Goal: Book appointment/travel/reservation

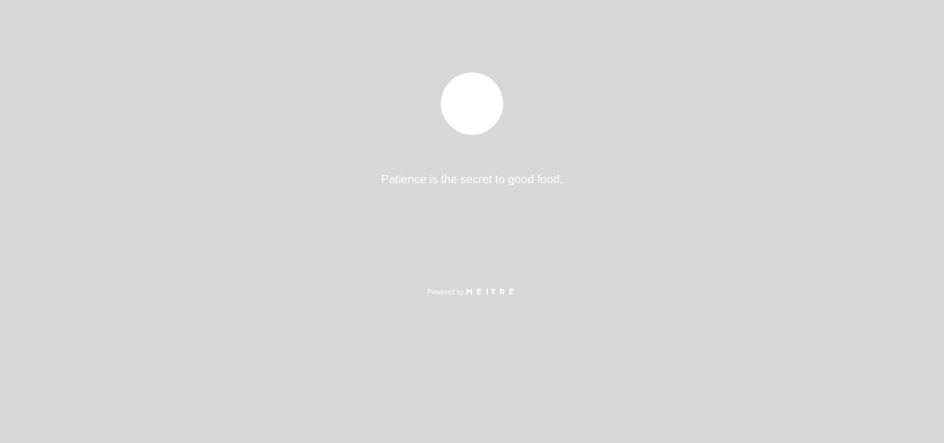
select select "es"
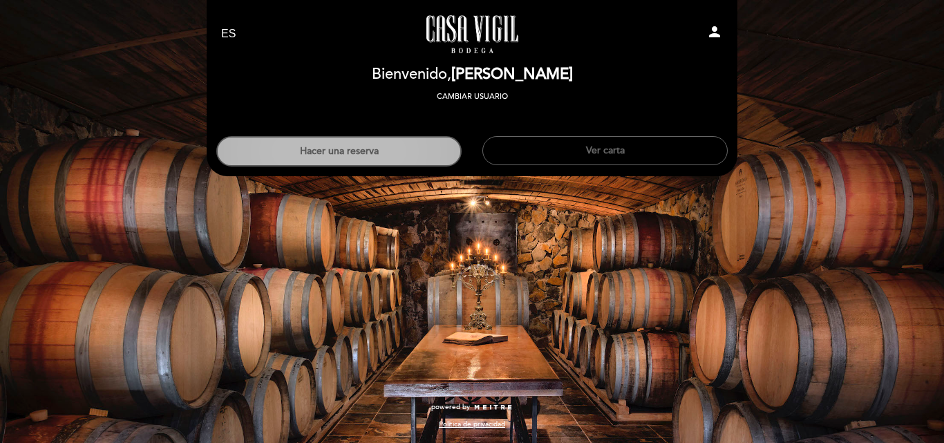
click at [340, 154] on button "Hacer una reserva" at bounding box center [338, 151] width 245 height 30
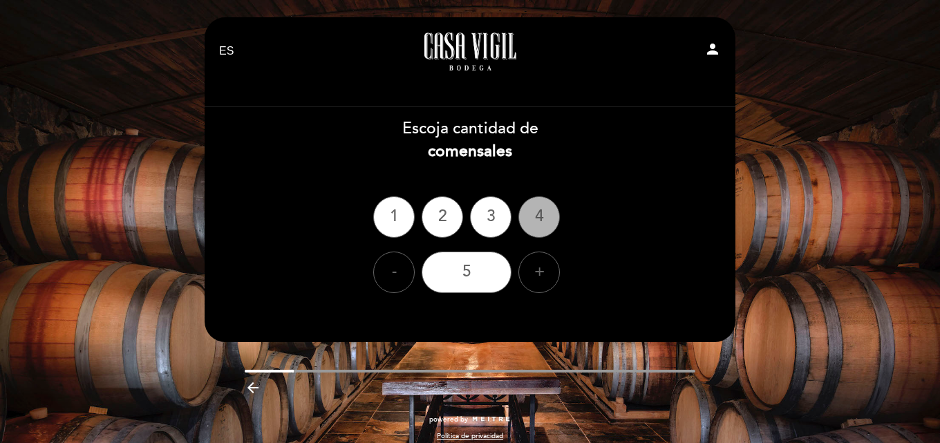
click at [542, 218] on div "4" at bounding box center [538, 216] width 41 height 41
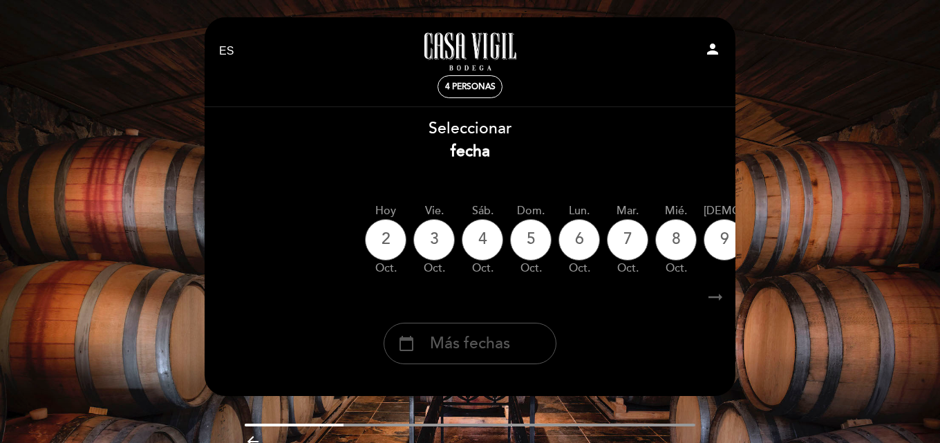
click at [505, 346] on span "Más fechas" at bounding box center [470, 343] width 80 height 23
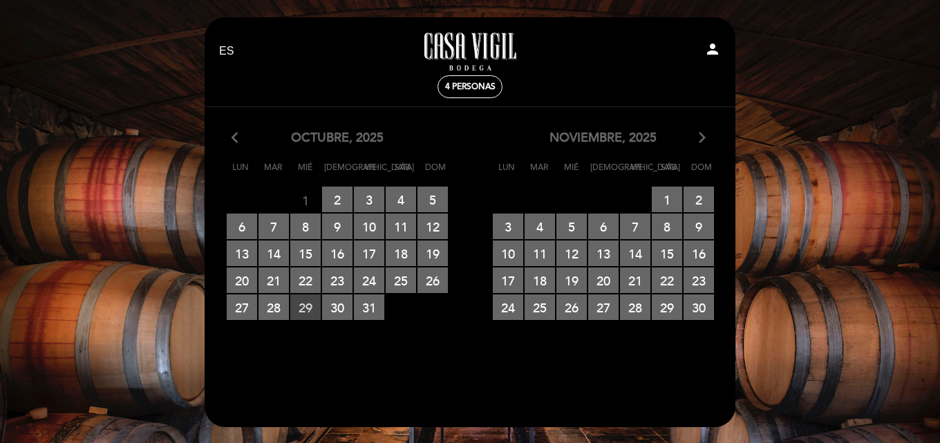
click at [305, 308] on span "29 RESERVAS DISPONIBLES" at bounding box center [305, 307] width 30 height 26
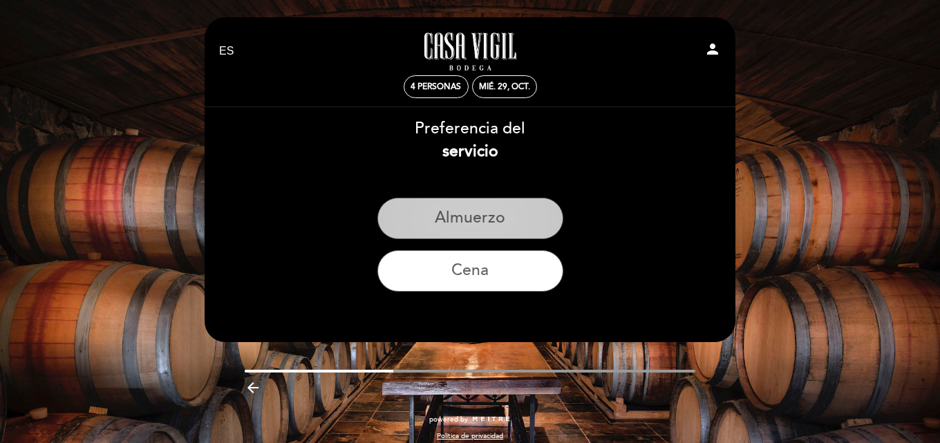
click at [494, 218] on button "Almuerzo" at bounding box center [470, 218] width 186 height 41
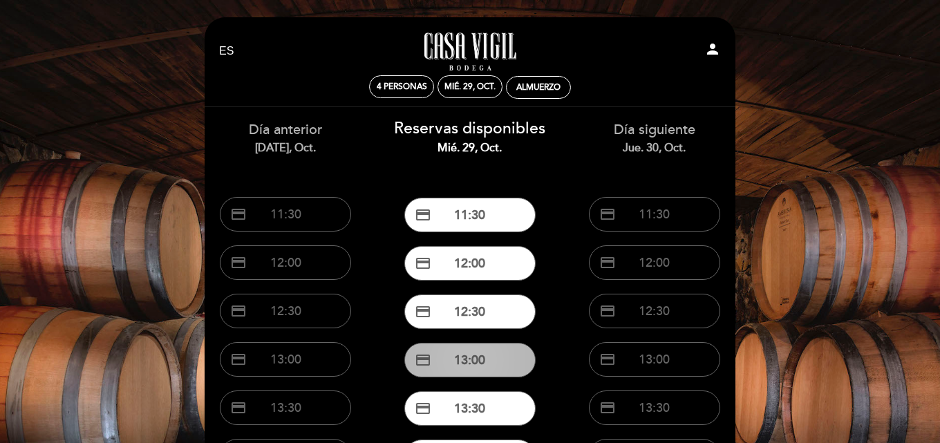
click at [471, 356] on button "credit_card 13:00" at bounding box center [469, 360] width 131 height 35
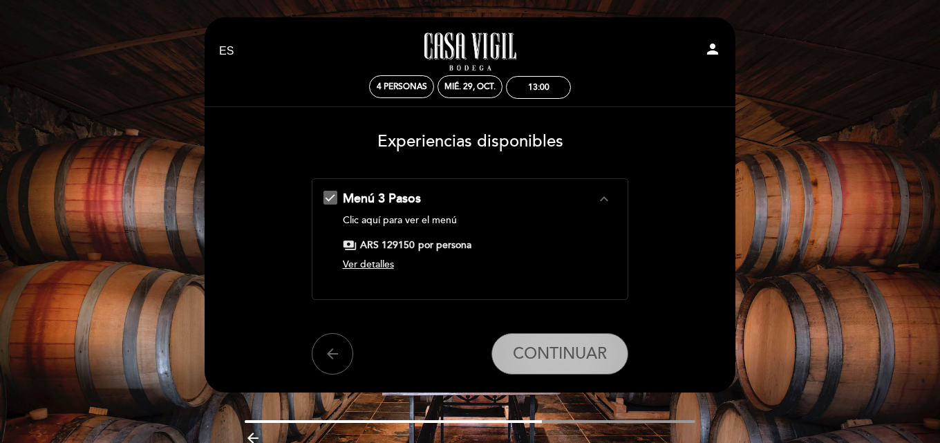
click at [562, 355] on span "CONTINUAR" at bounding box center [560, 353] width 94 height 19
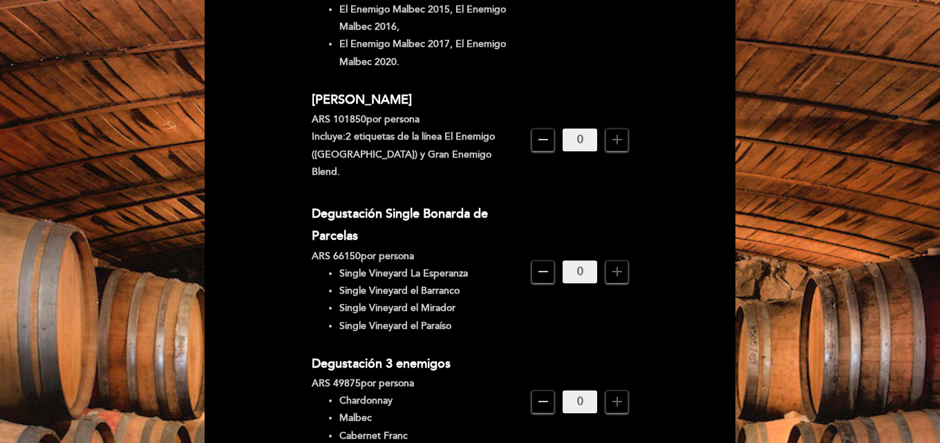
scroll to position [415, 0]
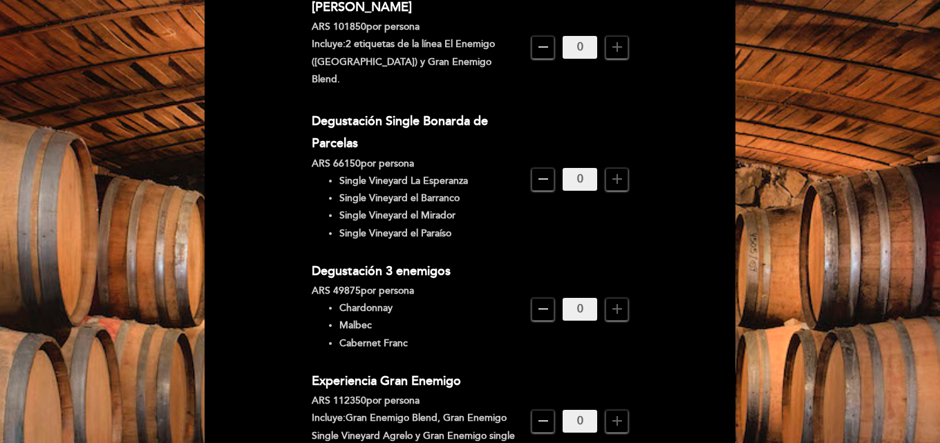
click at [615, 301] on icon "add" at bounding box center [617, 309] width 17 height 17
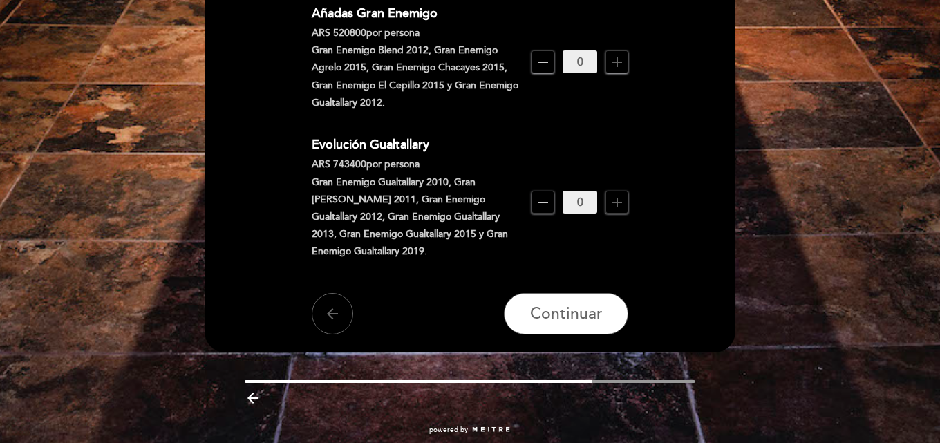
scroll to position [1258, 0]
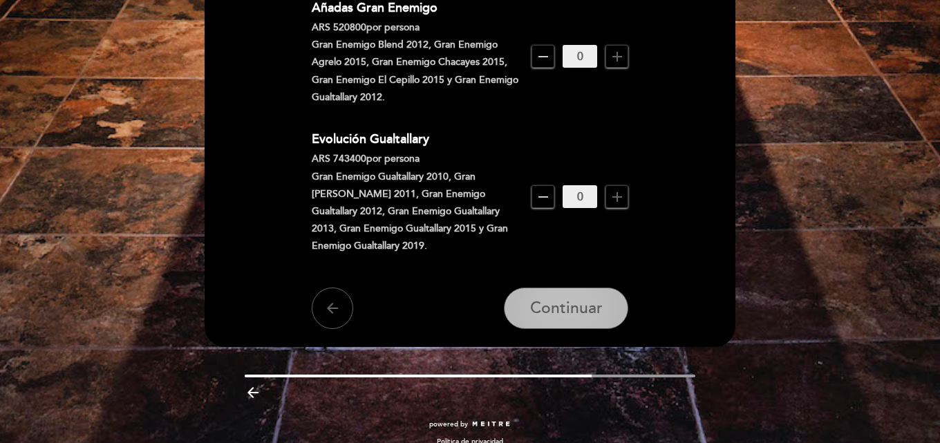
click at [572, 299] on span "Continuar" at bounding box center [566, 308] width 73 height 19
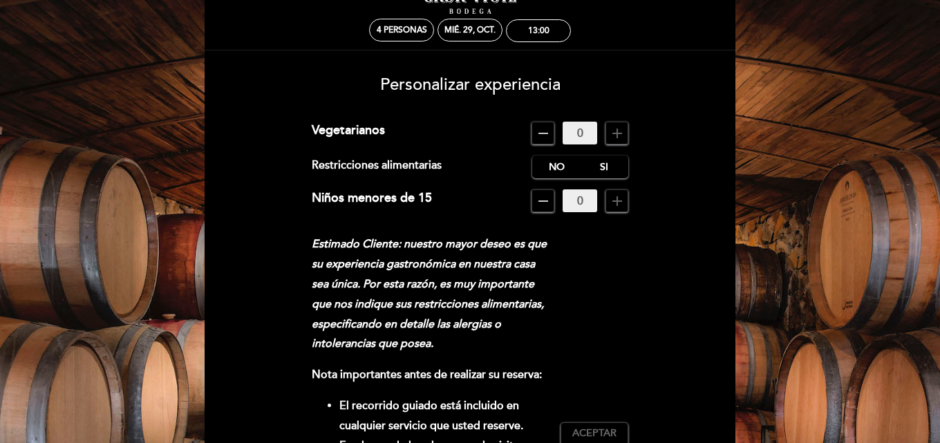
scroll to position [81, 0]
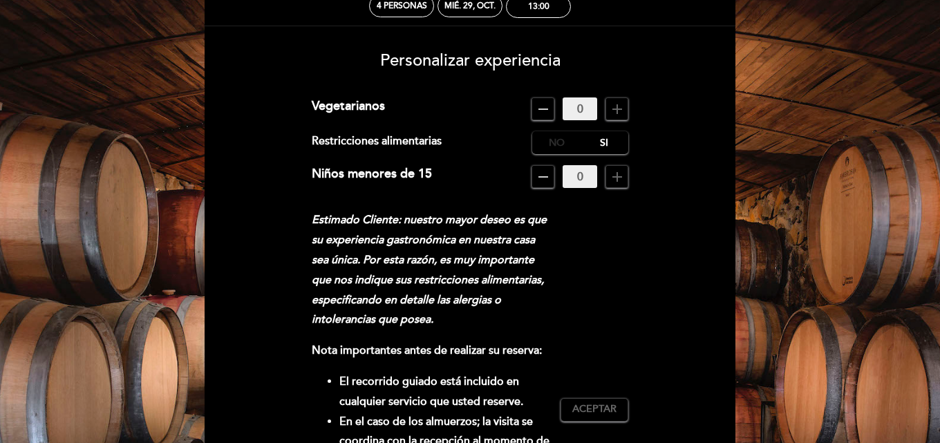
click at [550, 138] on label "No" at bounding box center [556, 142] width 48 height 23
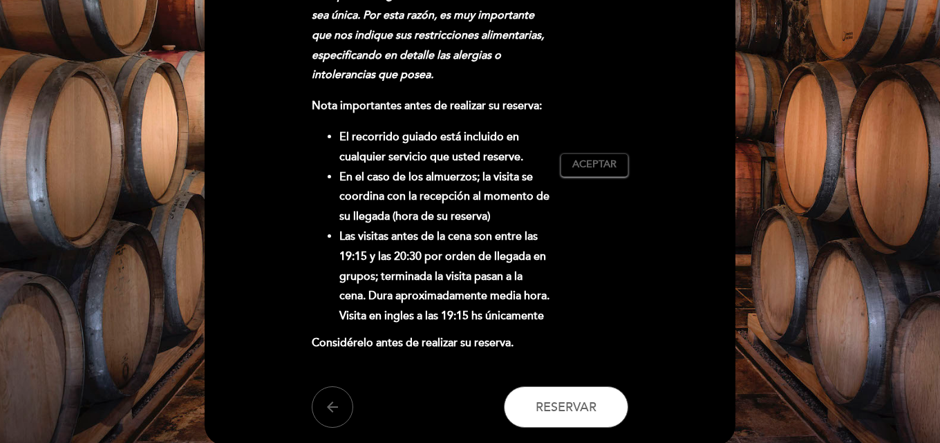
scroll to position [346, 0]
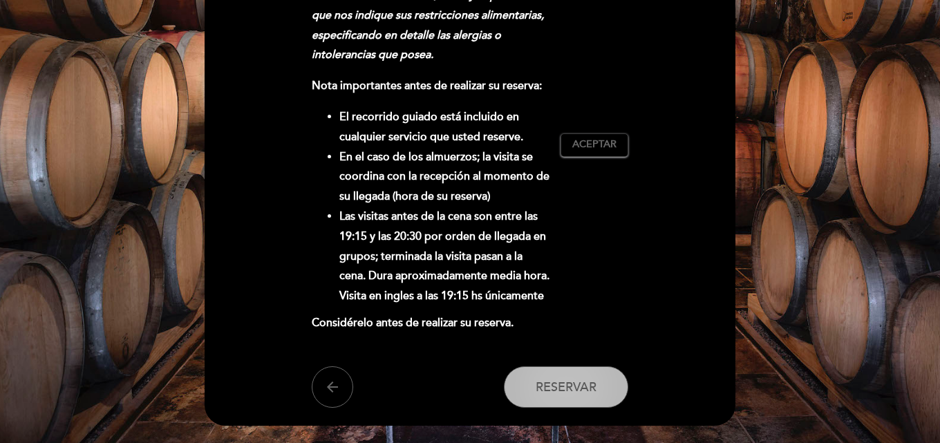
click at [558, 386] on span "Reservar" at bounding box center [566, 386] width 61 height 15
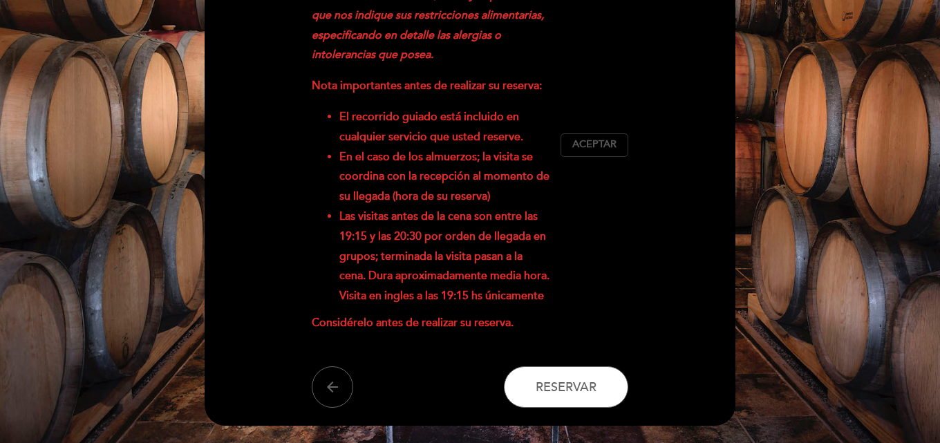
click at [601, 144] on span "Aceptar" at bounding box center [594, 145] width 44 height 15
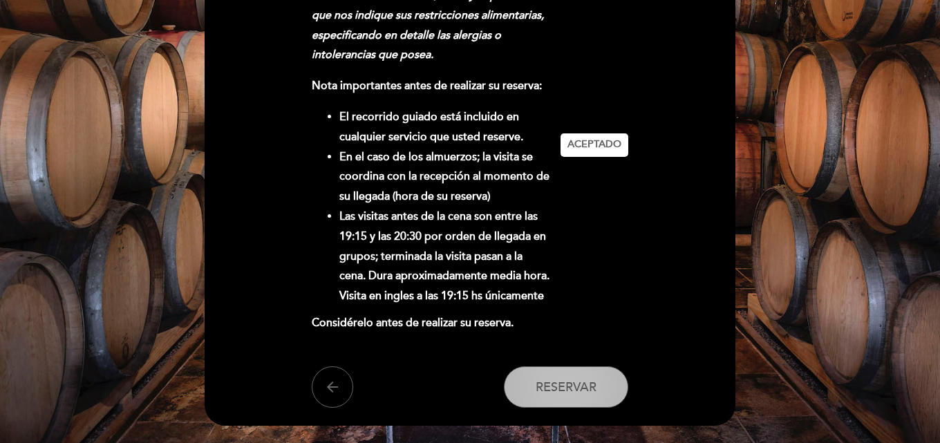
click at [559, 388] on span "Reservar" at bounding box center [566, 386] width 61 height 15
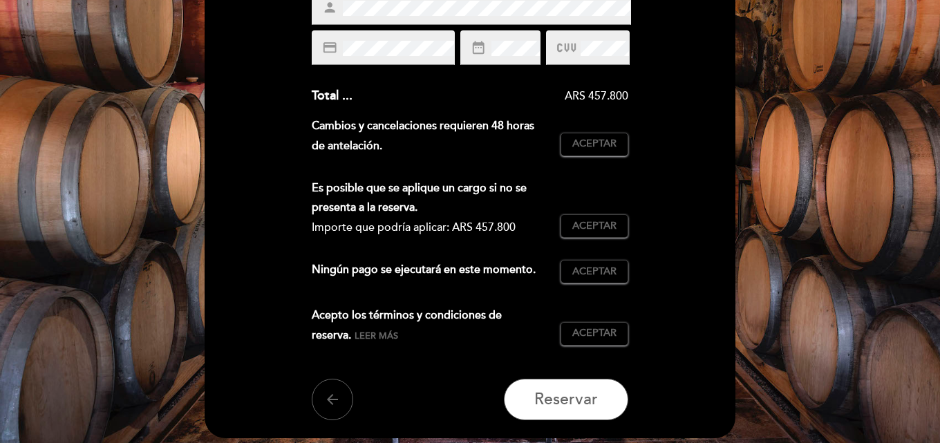
scroll to position [276, 0]
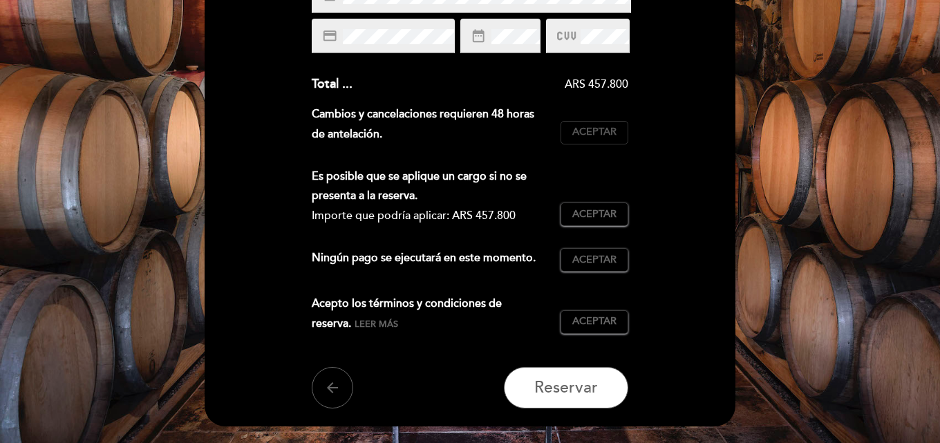
click at [593, 132] on span "Aceptar" at bounding box center [594, 132] width 44 height 15
click at [592, 216] on span "Aceptar" at bounding box center [594, 214] width 44 height 15
click at [591, 261] on span "Aceptar" at bounding box center [594, 260] width 44 height 15
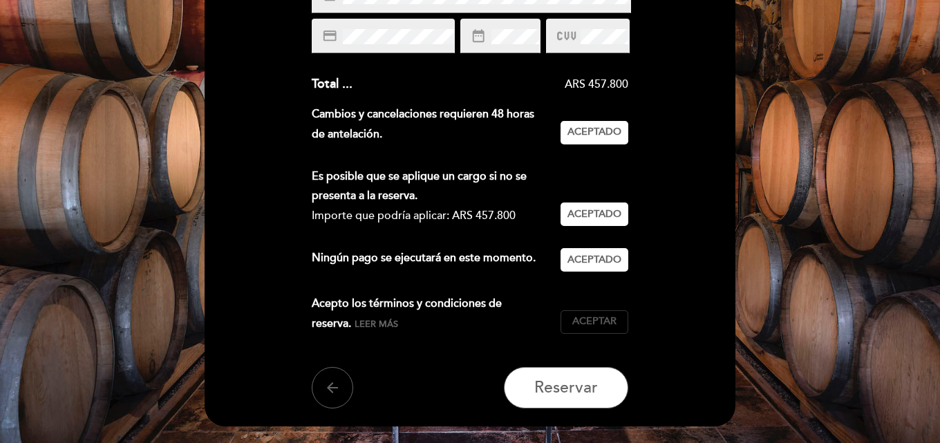
click at [593, 321] on span "Aceptar" at bounding box center [594, 321] width 44 height 15
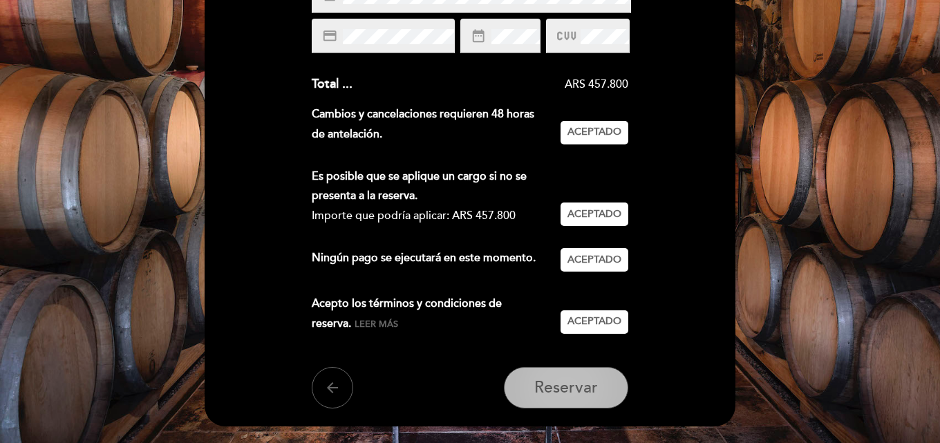
click at [576, 390] on span "Reservar" at bounding box center [566, 387] width 64 height 19
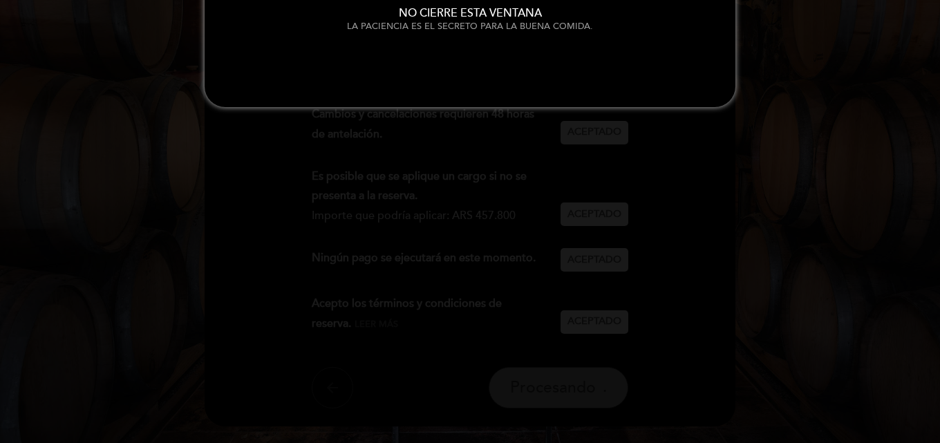
scroll to position [0, 0]
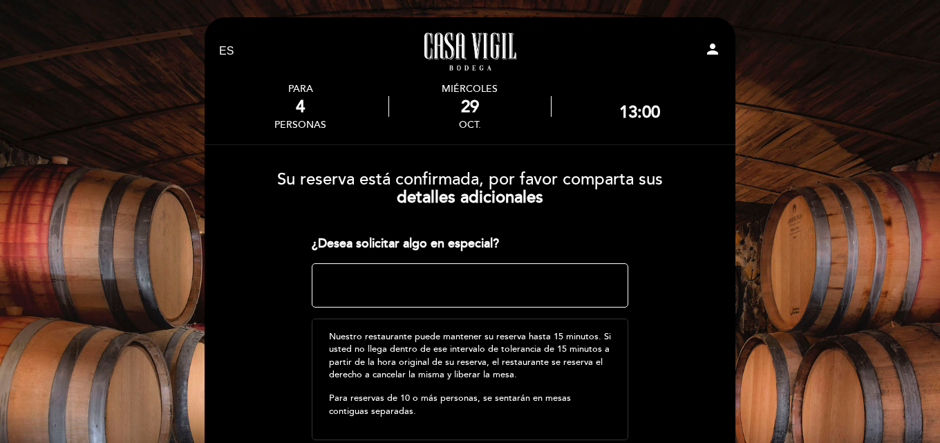
click at [429, 278] on textarea at bounding box center [470, 285] width 317 height 44
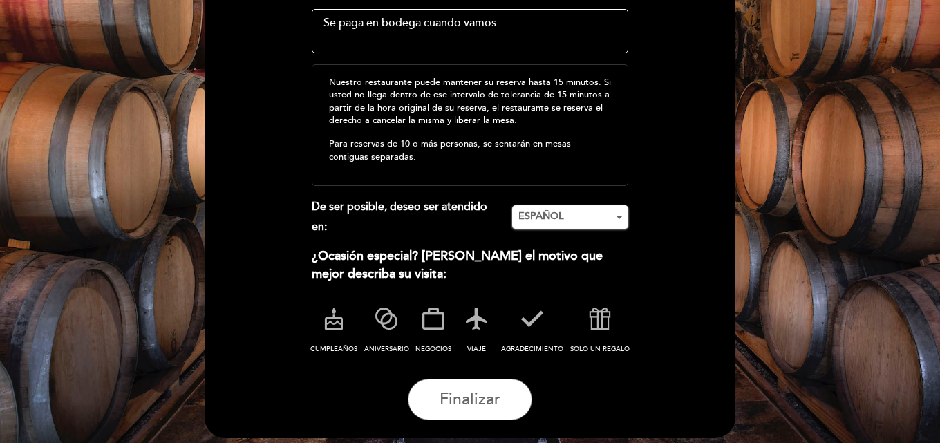
scroll to position [276, 0]
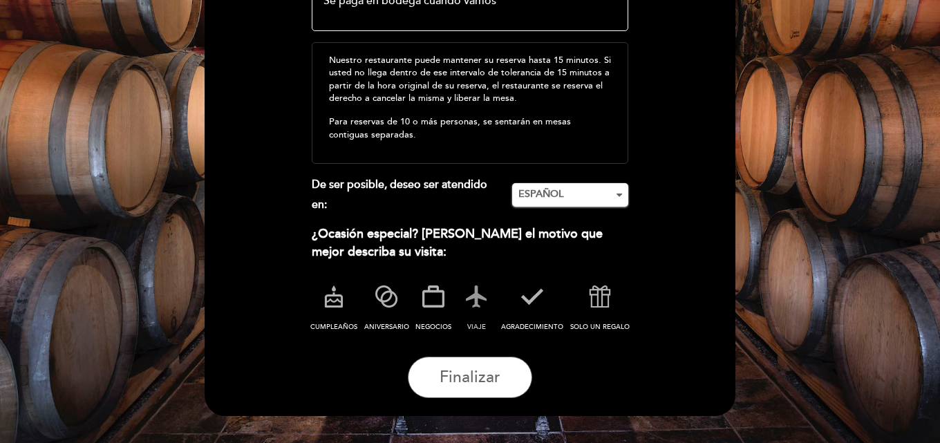
type textarea "Se paga en bodega cuando vamos"
click at [476, 305] on icon at bounding box center [476, 297] width 36 height 36
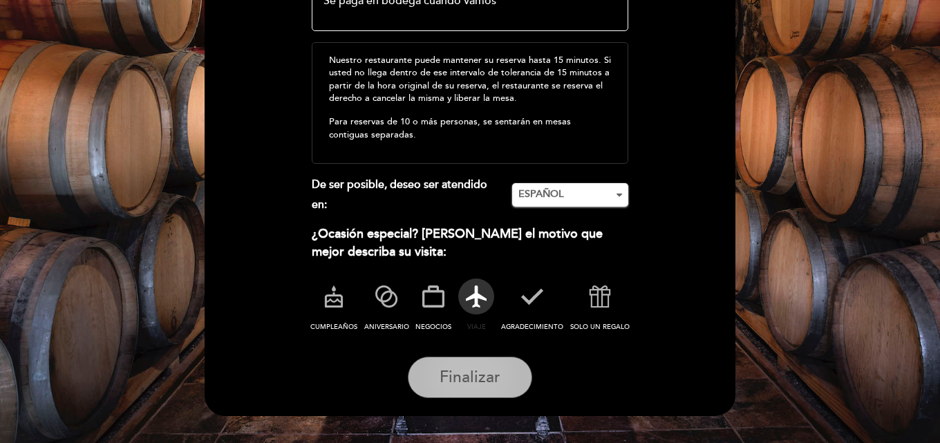
click at [467, 377] on span "Finalizar" at bounding box center [470, 377] width 61 height 19
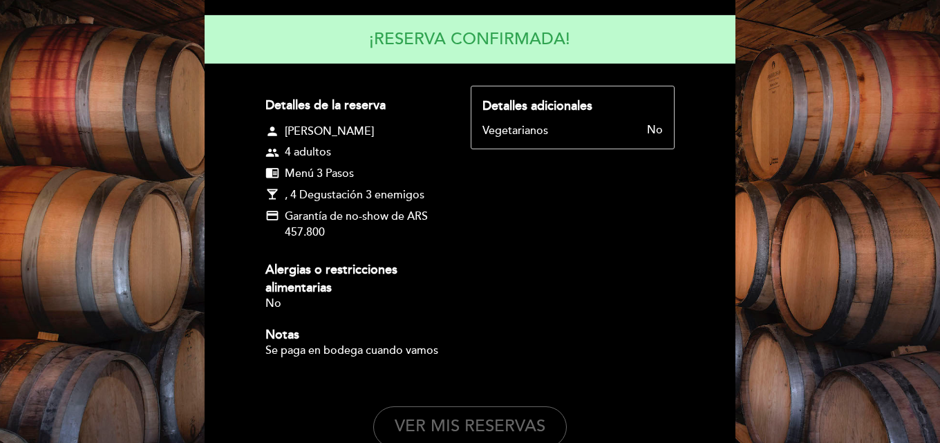
scroll to position [138, 0]
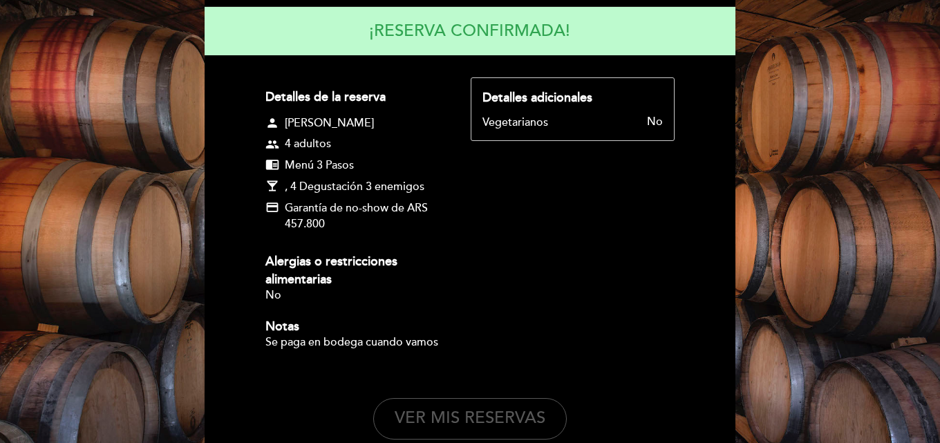
click at [486, 420] on button "VER MIS RESERVAS" at bounding box center [470, 418] width 194 height 41
select select "es"
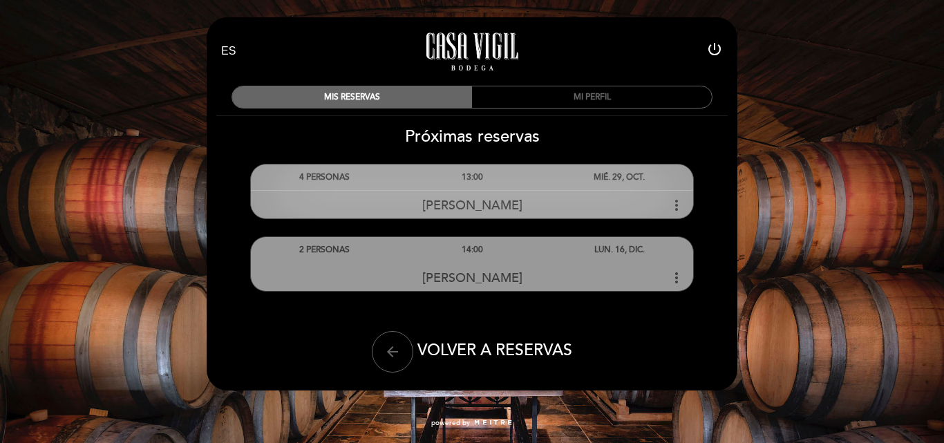
click at [475, 186] on div "13:00" at bounding box center [471, 177] width 147 height 26
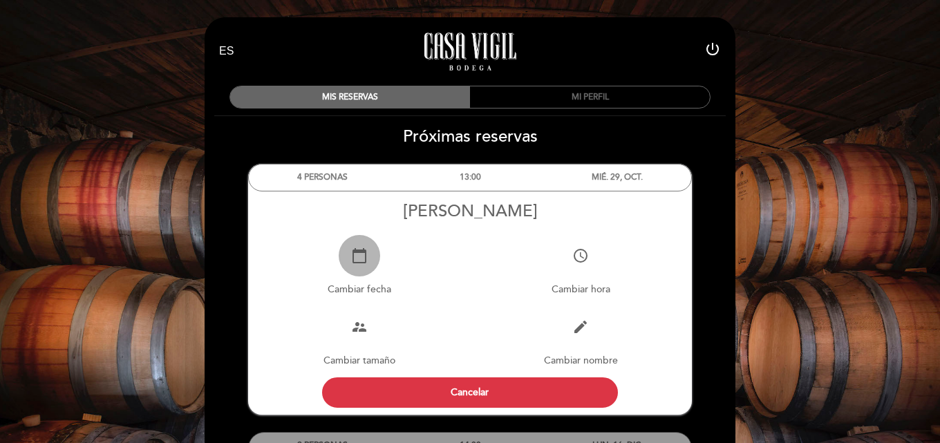
click at [364, 262] on icon "calendar_today" at bounding box center [359, 255] width 17 height 17
select select "es"
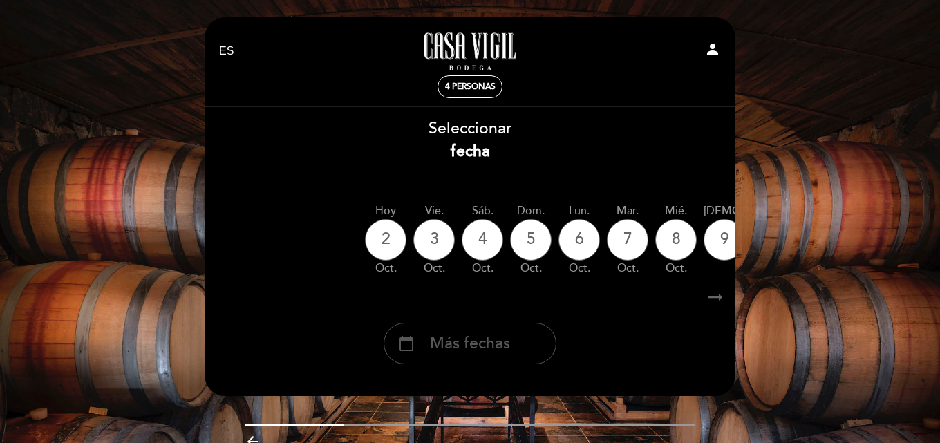
click at [471, 341] on span "Más fechas" at bounding box center [470, 343] width 80 height 23
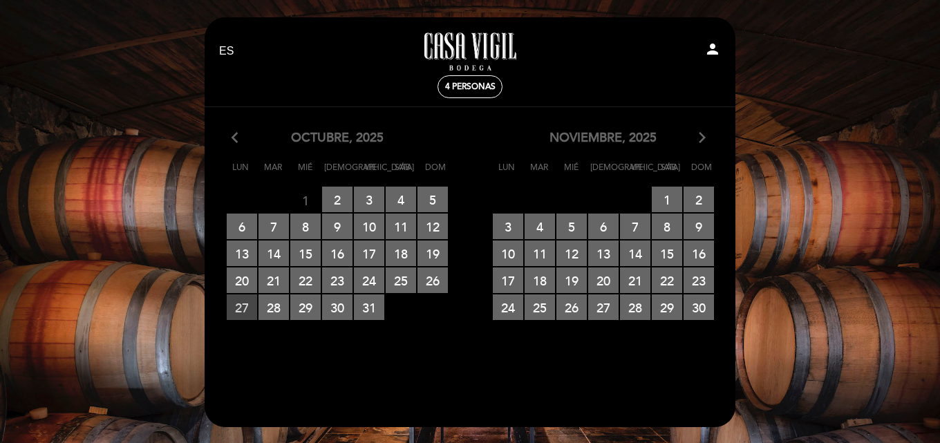
click at [244, 305] on span "27 RESERVAS DISPONIBLES" at bounding box center [242, 307] width 30 height 26
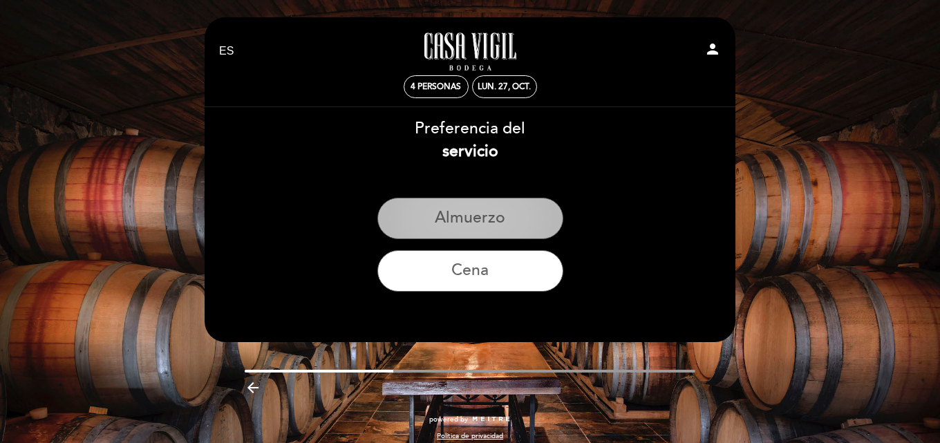
click at [486, 221] on button "Almuerzo" at bounding box center [470, 218] width 186 height 41
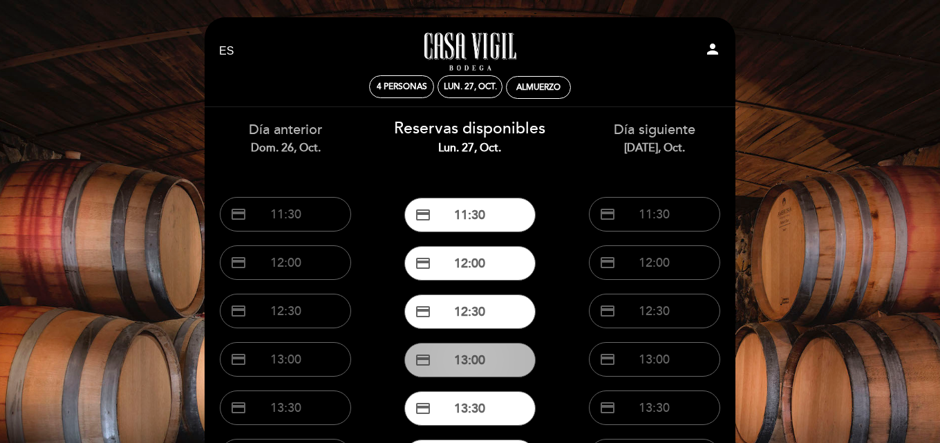
click at [475, 355] on button "credit_card 13:00" at bounding box center [469, 360] width 131 height 35
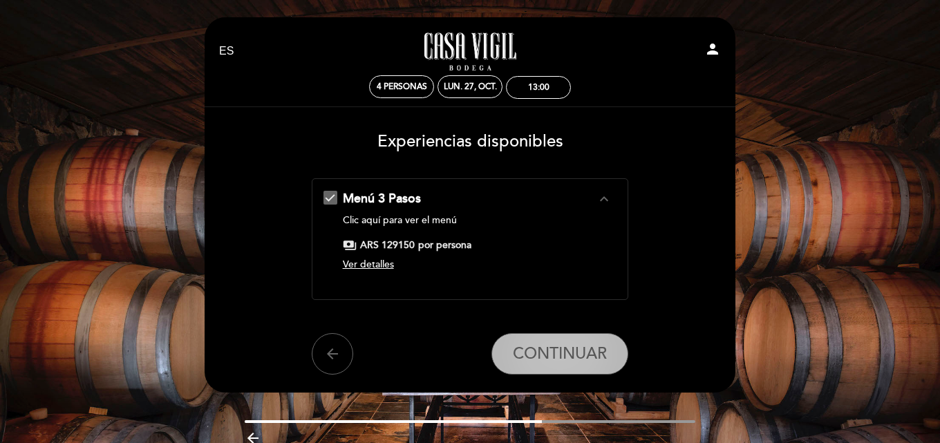
click at [576, 354] on span "CONTINUAR" at bounding box center [560, 353] width 94 height 19
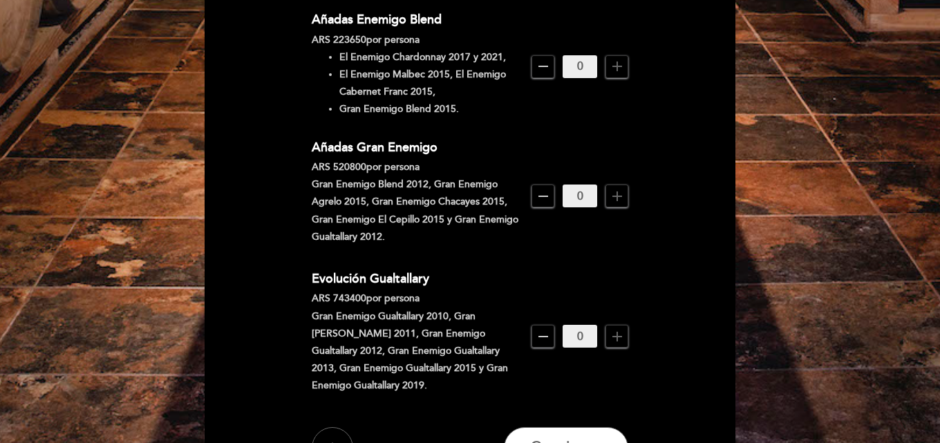
scroll to position [1175, 0]
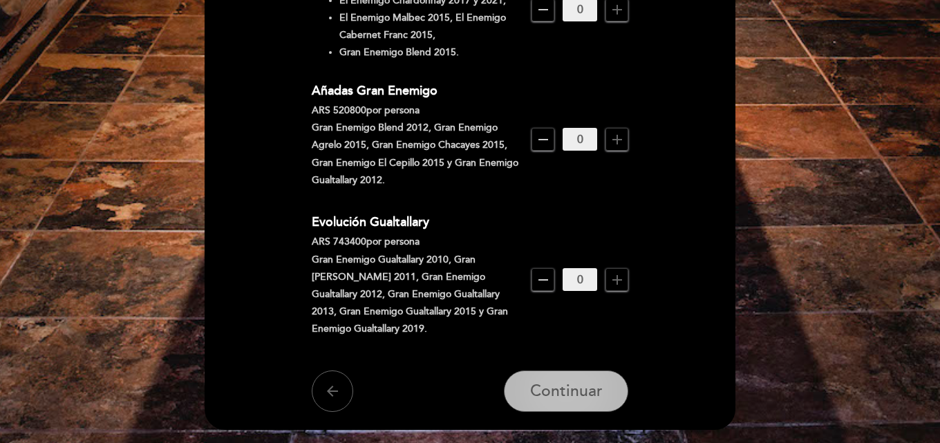
click at [577, 382] on span "Continuar" at bounding box center [566, 391] width 73 height 19
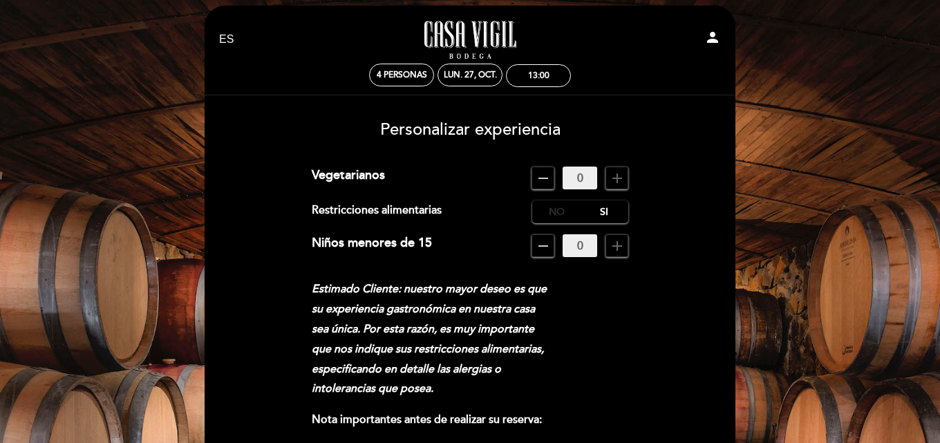
click at [547, 210] on label "No" at bounding box center [556, 211] width 48 height 23
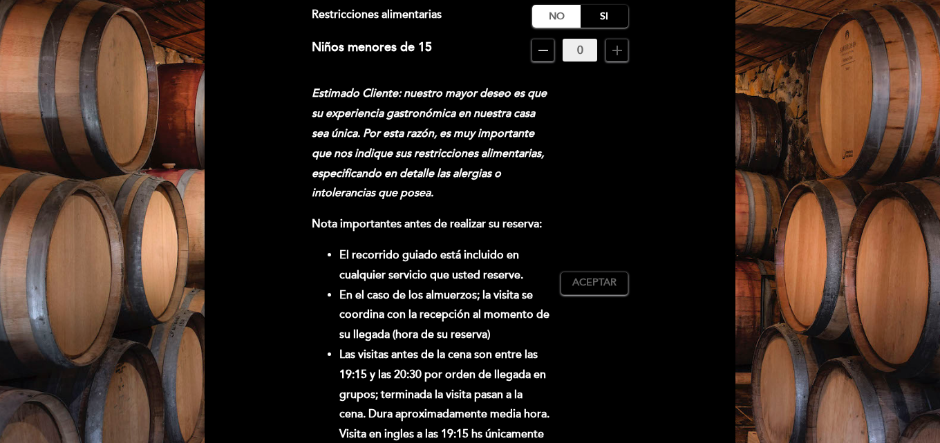
scroll to position [219, 0]
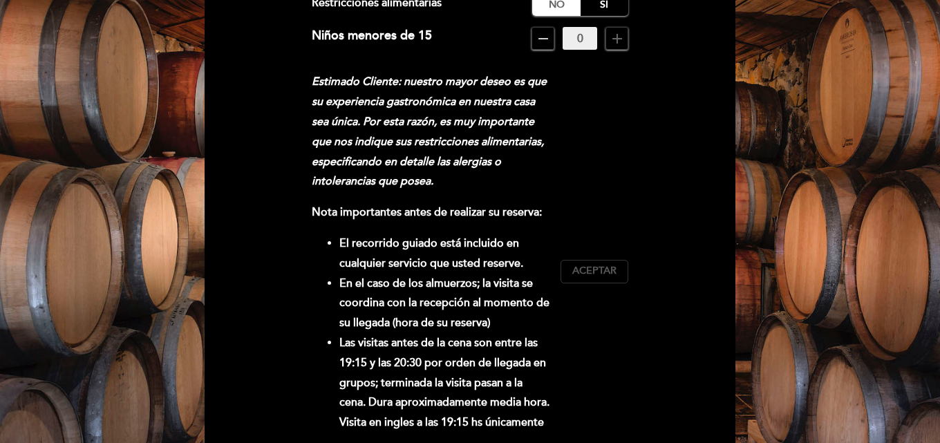
click at [601, 274] on span "Aceptar" at bounding box center [594, 271] width 44 height 15
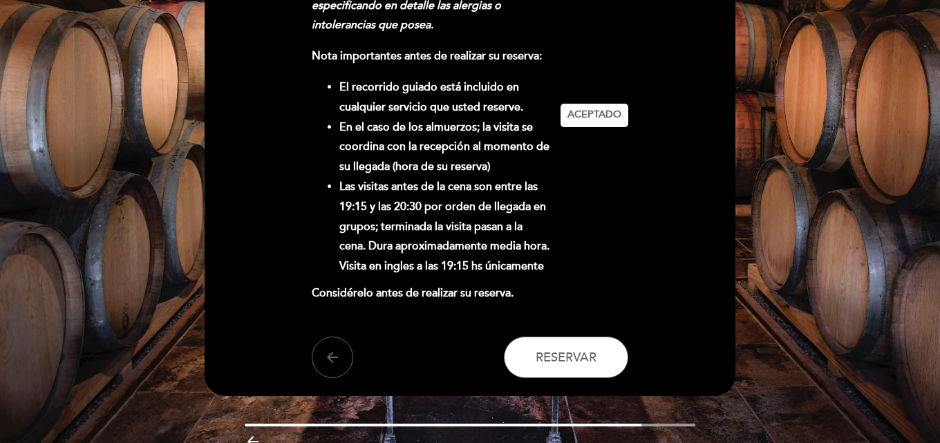
scroll to position [441, 0]
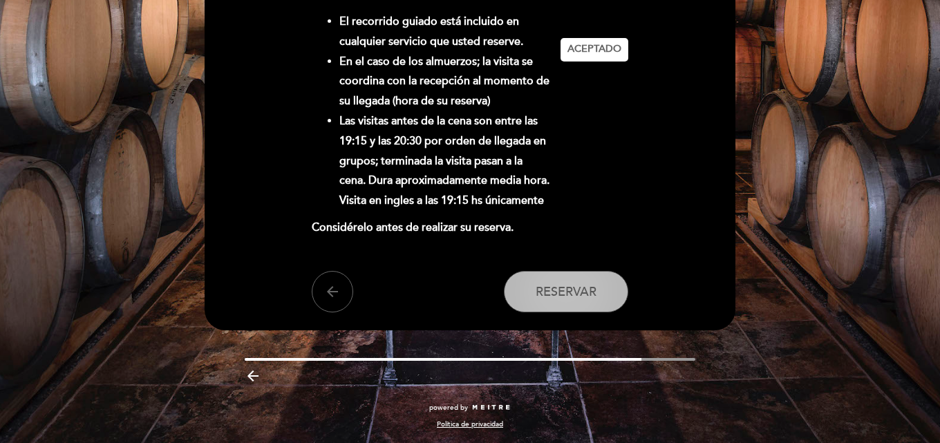
click at [576, 294] on span "Reservar" at bounding box center [566, 291] width 61 height 15
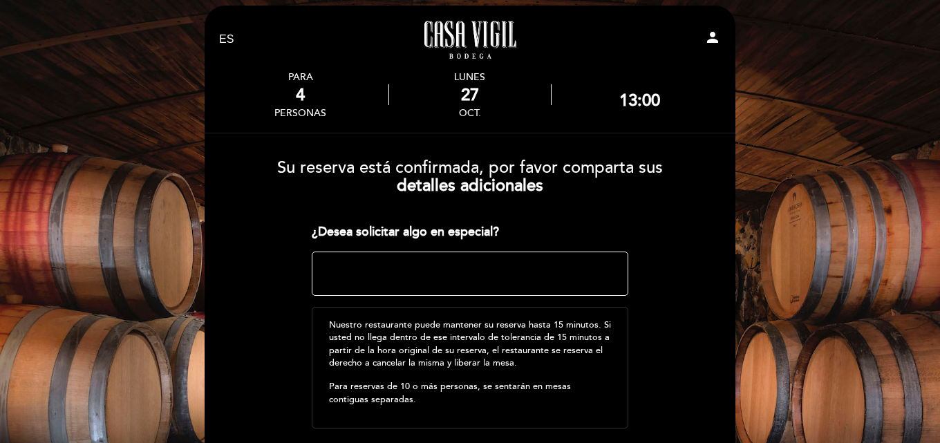
click at [422, 263] on textarea at bounding box center [470, 274] width 317 height 44
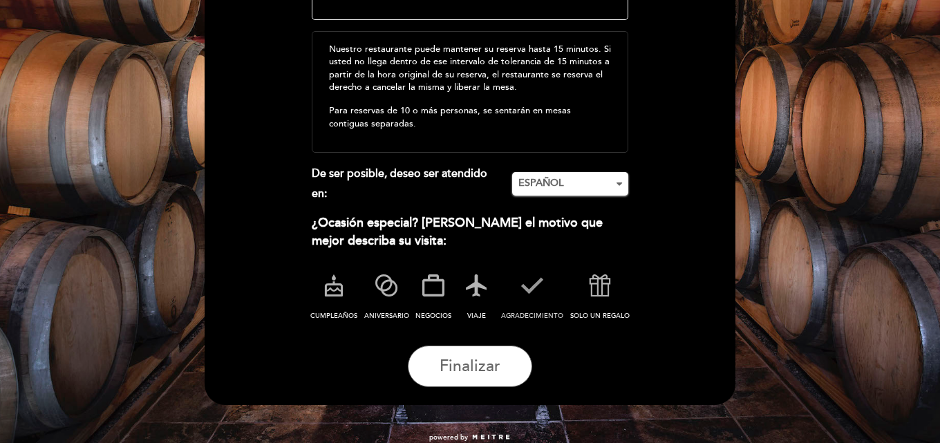
scroll to position [288, 0]
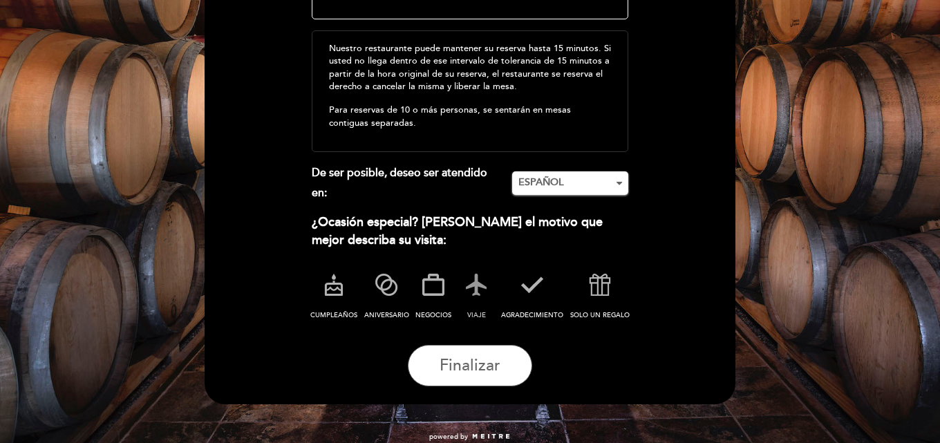
type textarea "Se paga en bodega el mismo dia"
click at [478, 289] on icon at bounding box center [476, 285] width 36 height 36
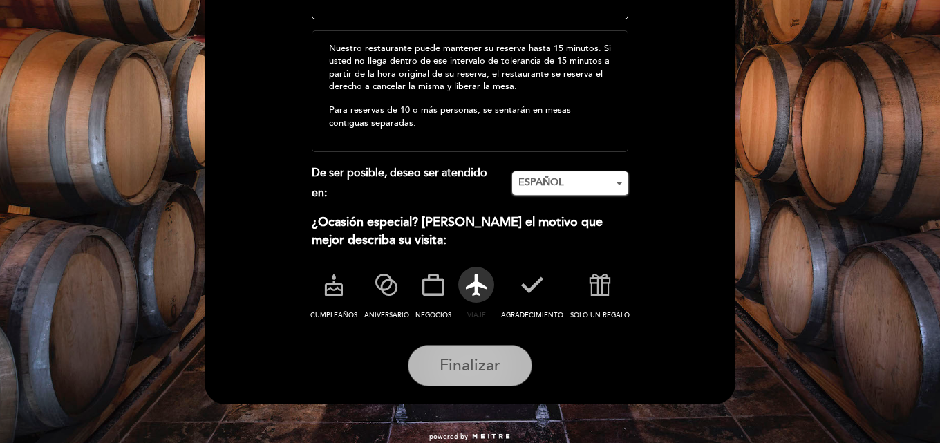
click at [467, 368] on span "Finalizar" at bounding box center [470, 365] width 61 height 19
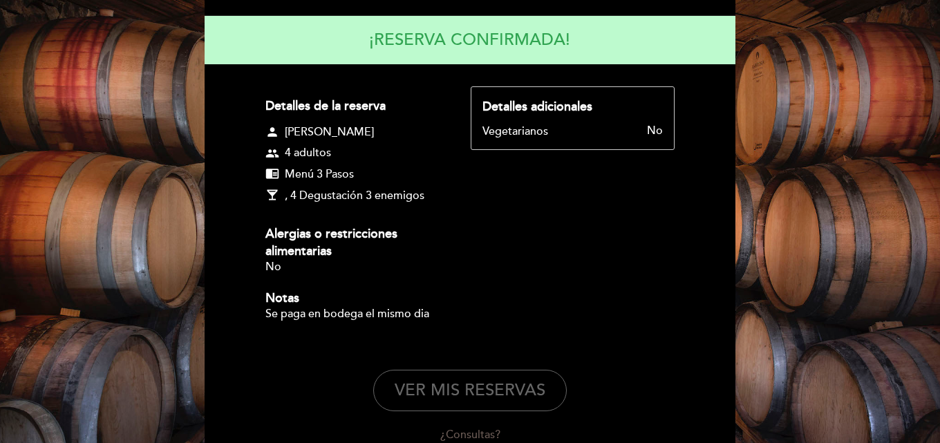
scroll to position [207, 0]
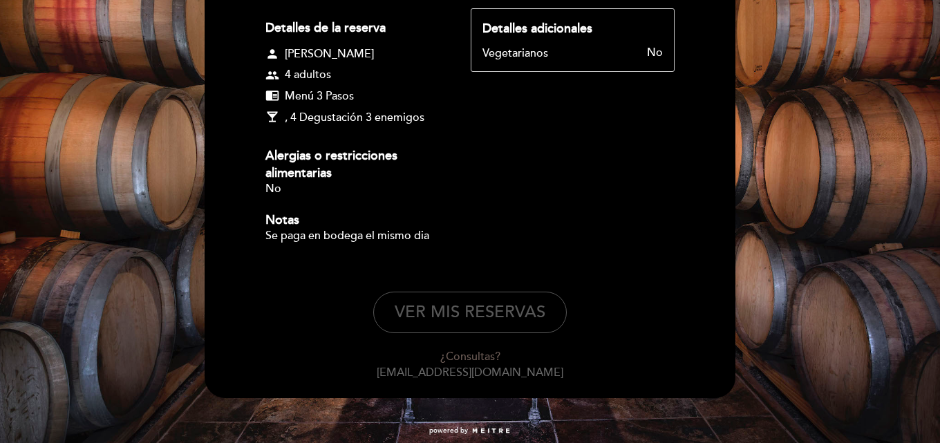
click at [490, 312] on button "VER MIS RESERVAS" at bounding box center [470, 312] width 194 height 41
select select "es"
